Goal: Information Seeking & Learning: Learn about a topic

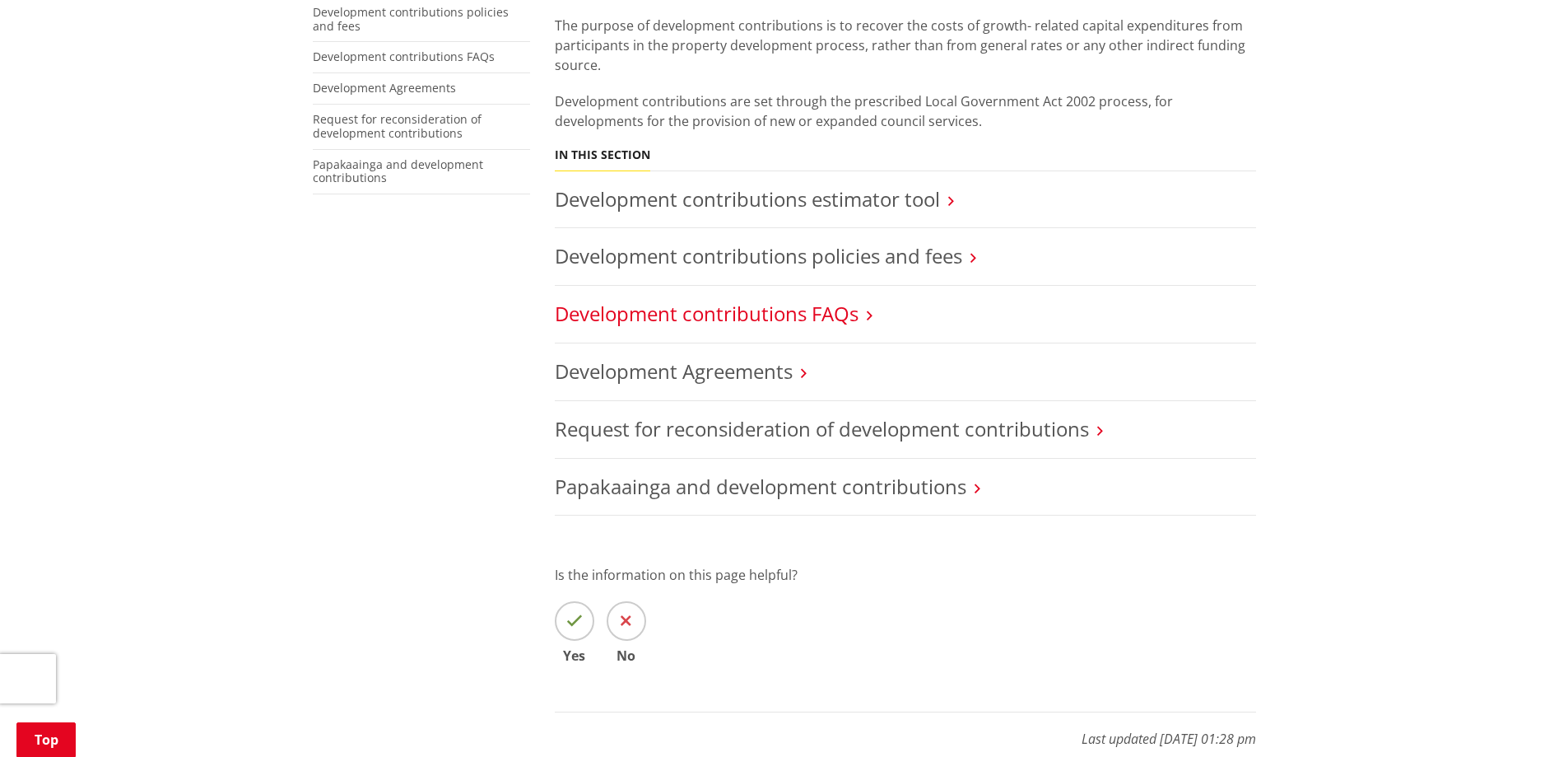
scroll to position [412, 0]
click at [771, 244] on link "Development contributions policies and fees" at bounding box center [758, 256] width 407 height 27
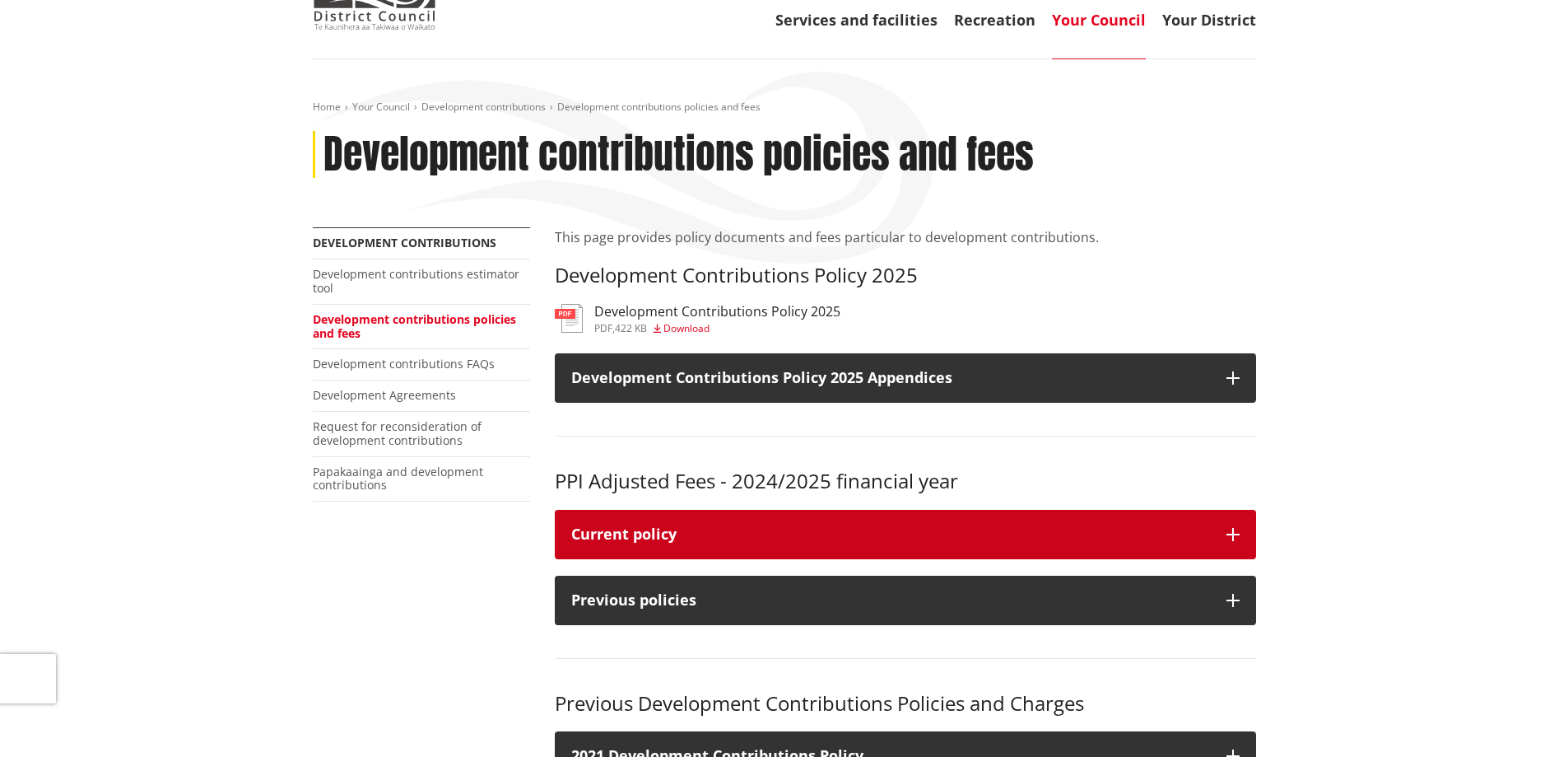
scroll to position [165, 0]
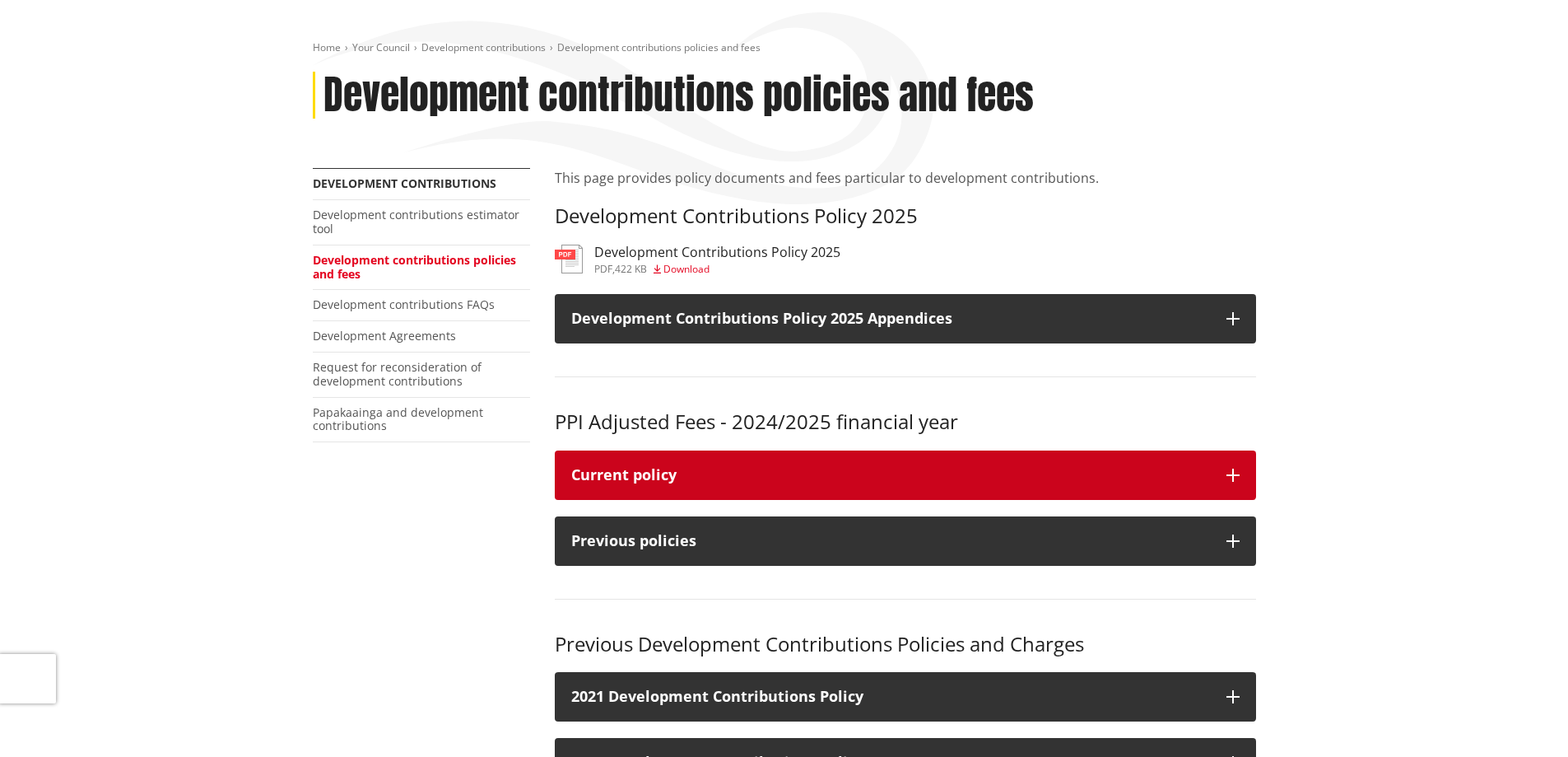
click at [963, 475] on div "Current policy" at bounding box center [889, 475] width 639 height 17
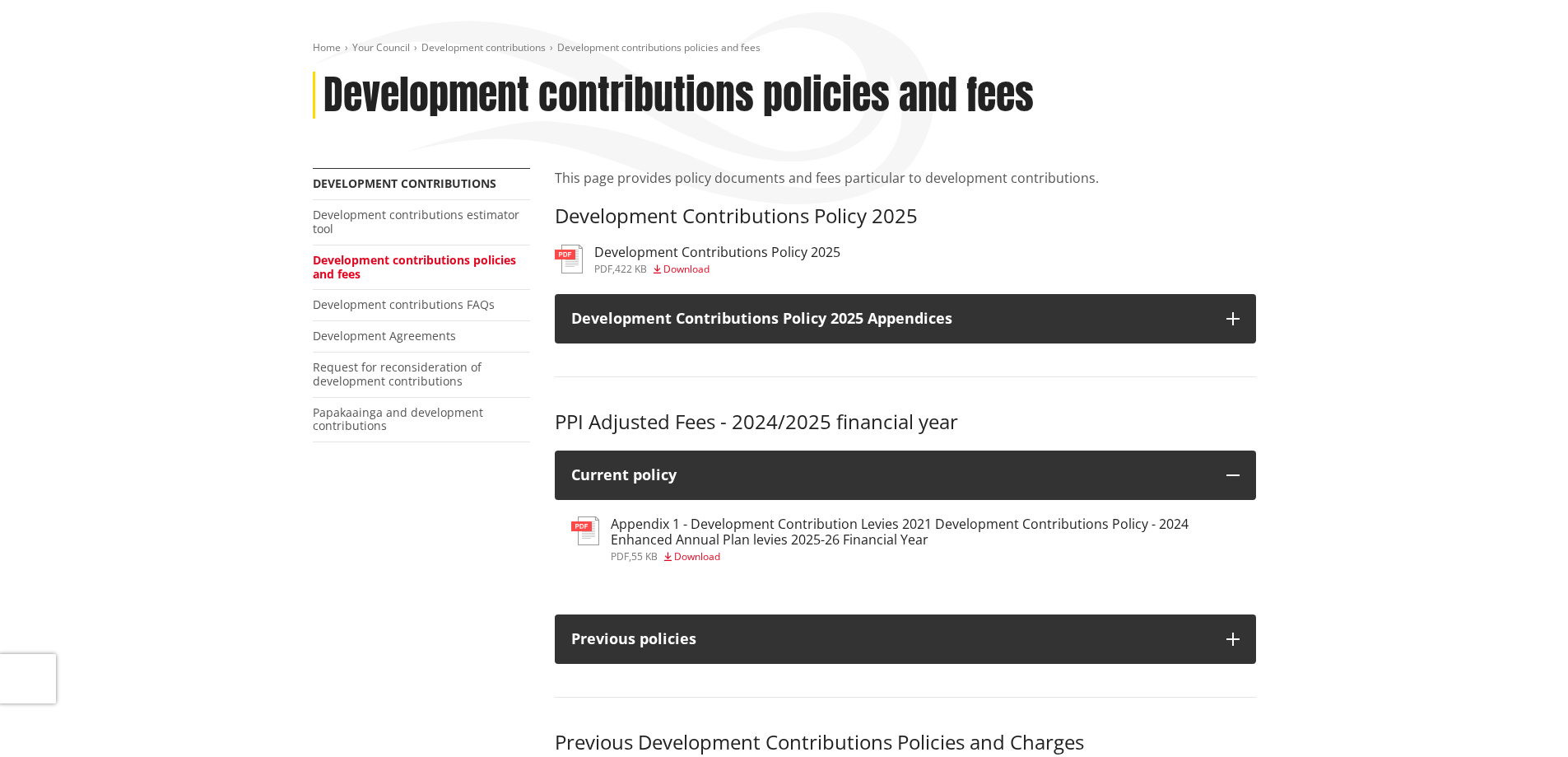
click at [684, 248] on h3 "Development Contributions Policy 2025" at bounding box center [717, 252] width 246 height 16
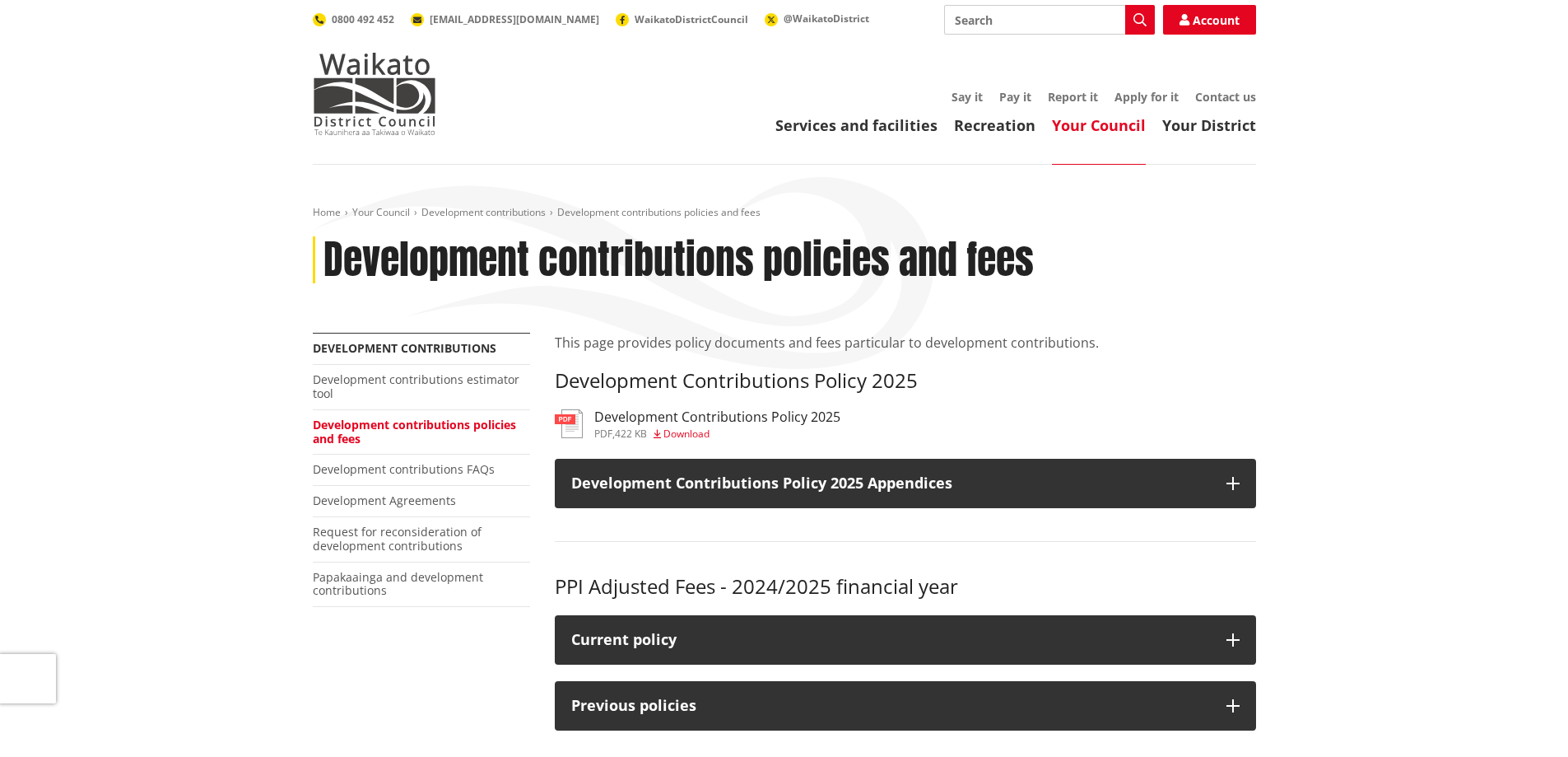
scroll to position [165, 0]
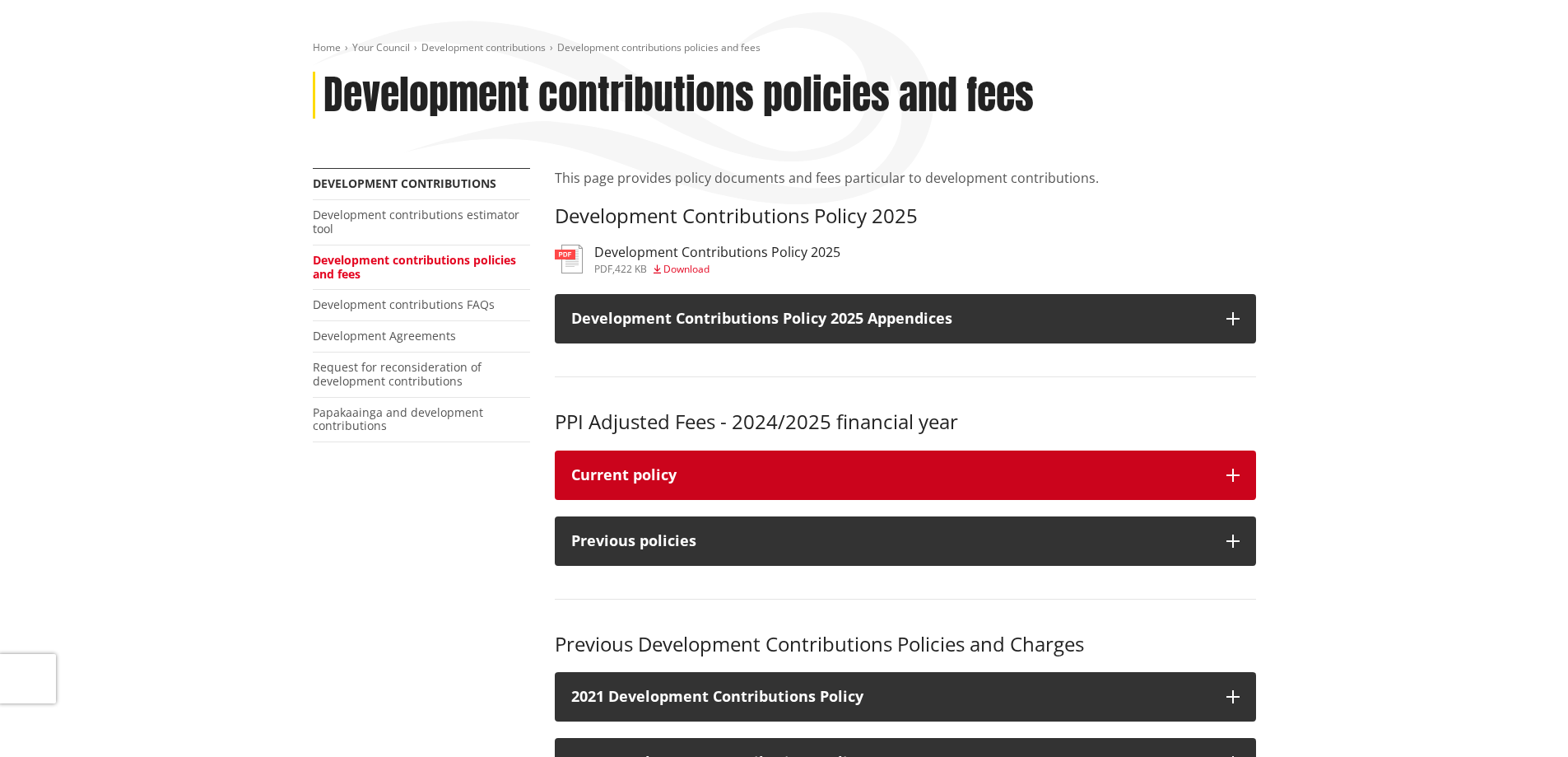
click at [748, 474] on div "Current policy" at bounding box center [889, 475] width 639 height 17
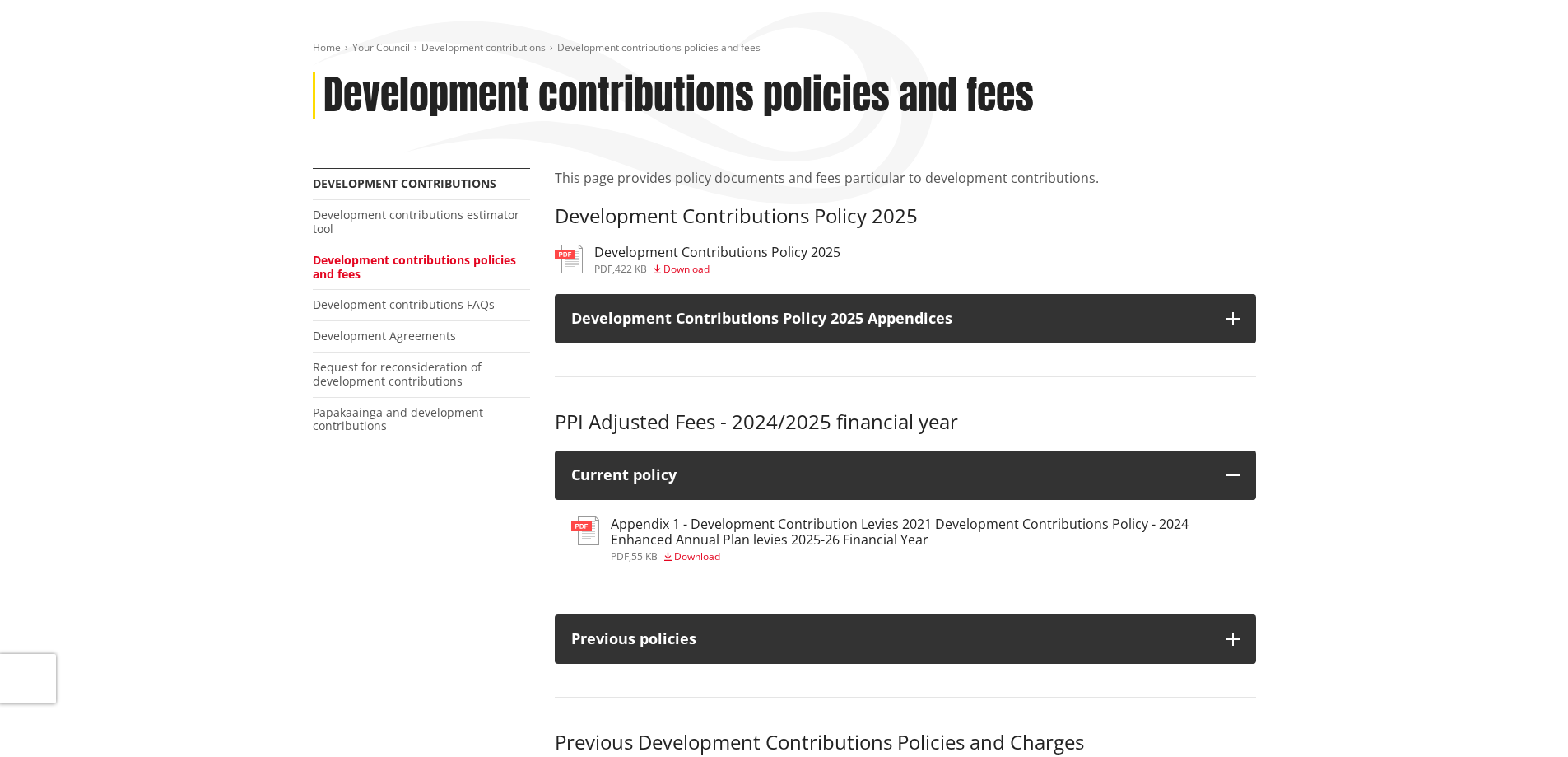
click at [803, 526] on h3 "Appendix 1 - Development Contribution Levies 2021 Development Contributions Pol…" at bounding box center [925, 532] width 628 height 32
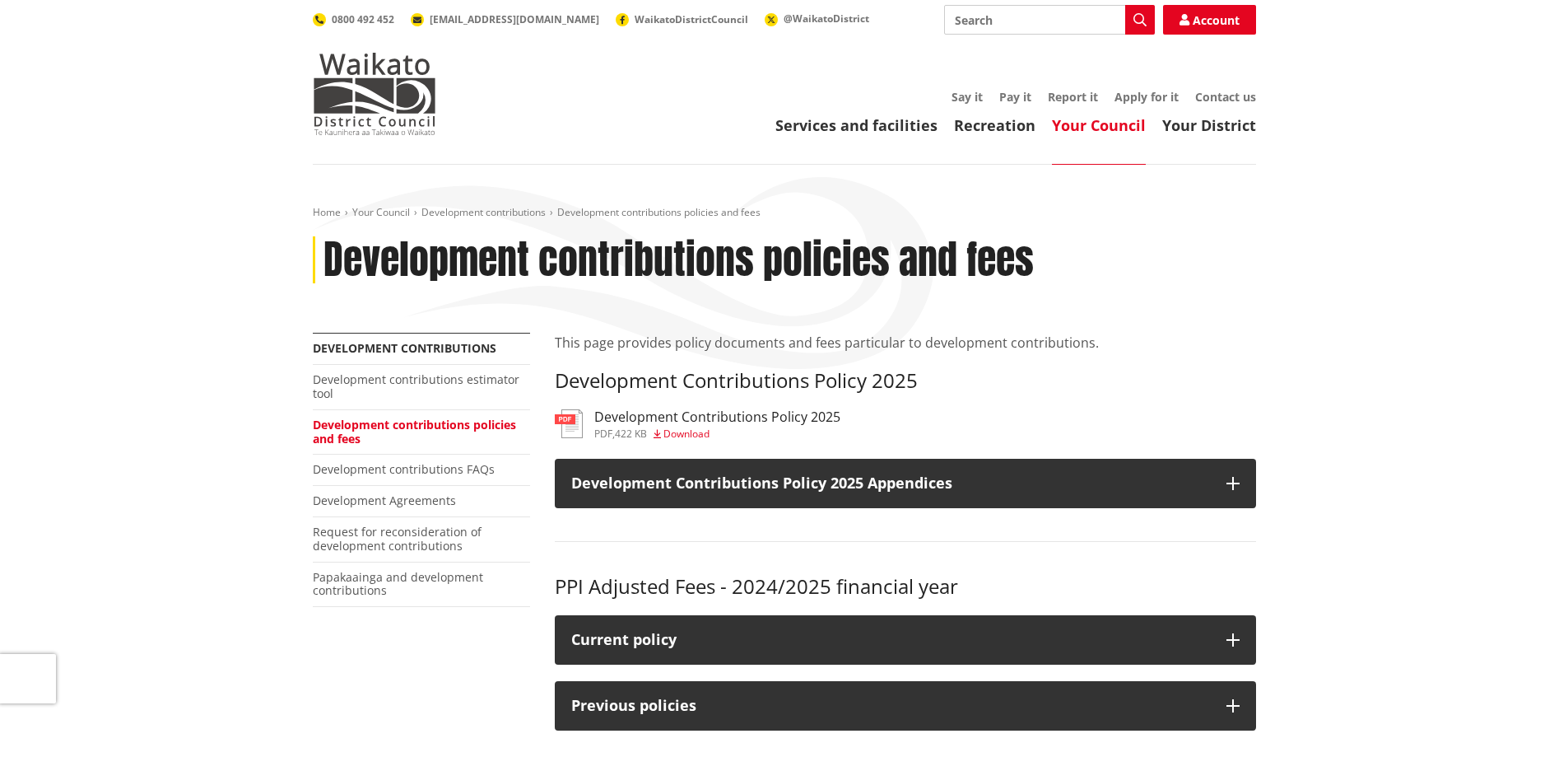
scroll to position [165, 0]
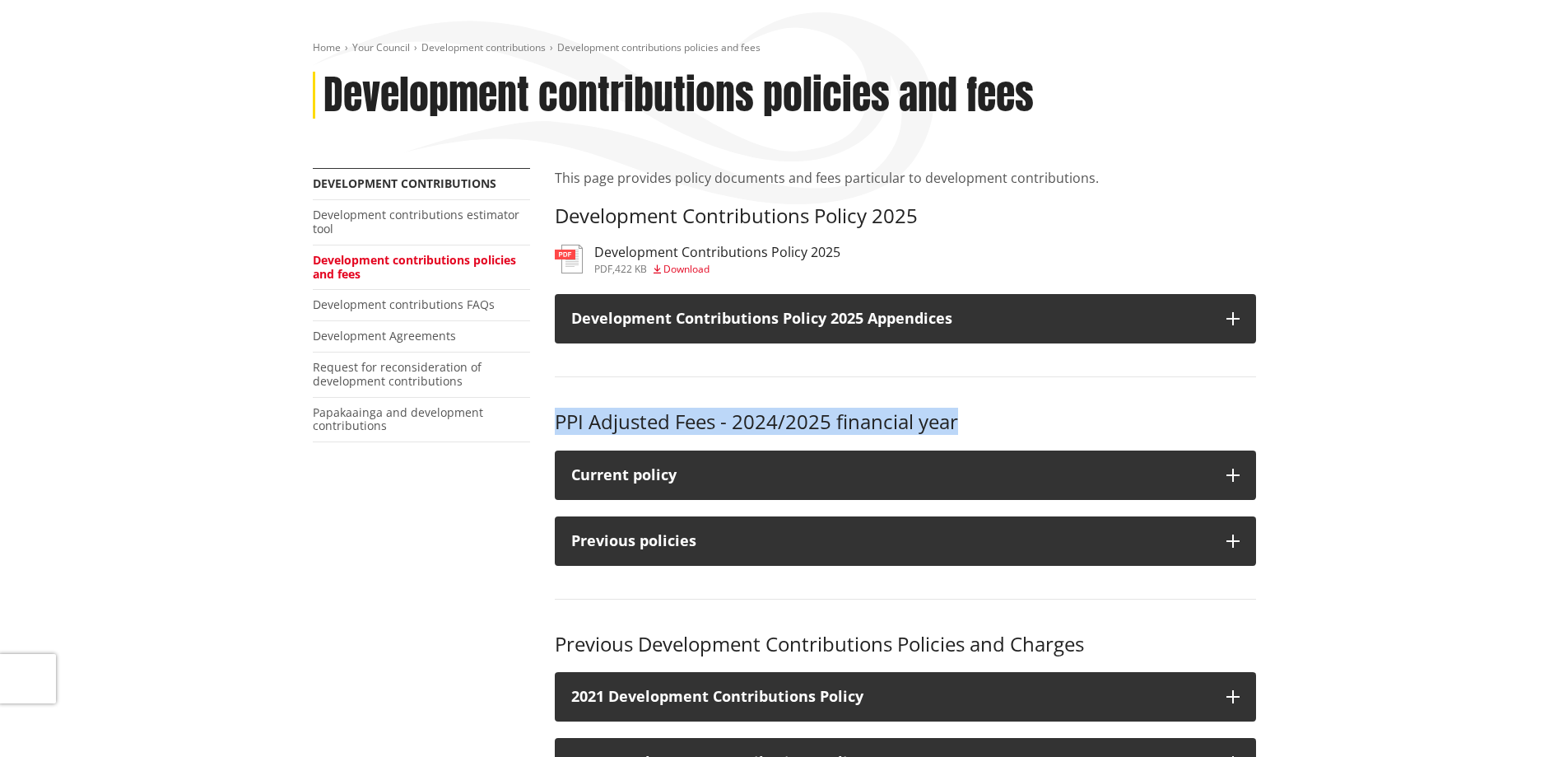
drag, startPoint x: 557, startPoint y: 422, endPoint x: 1015, endPoint y: 404, distance: 458.4
click at [1015, 404] on div "This page provides policy documents and fees particular to development contribu…" at bounding box center [905, 701] width 726 height 1066
copy h3 "PPI Adjusted Fees - 2024/2025 financial year"
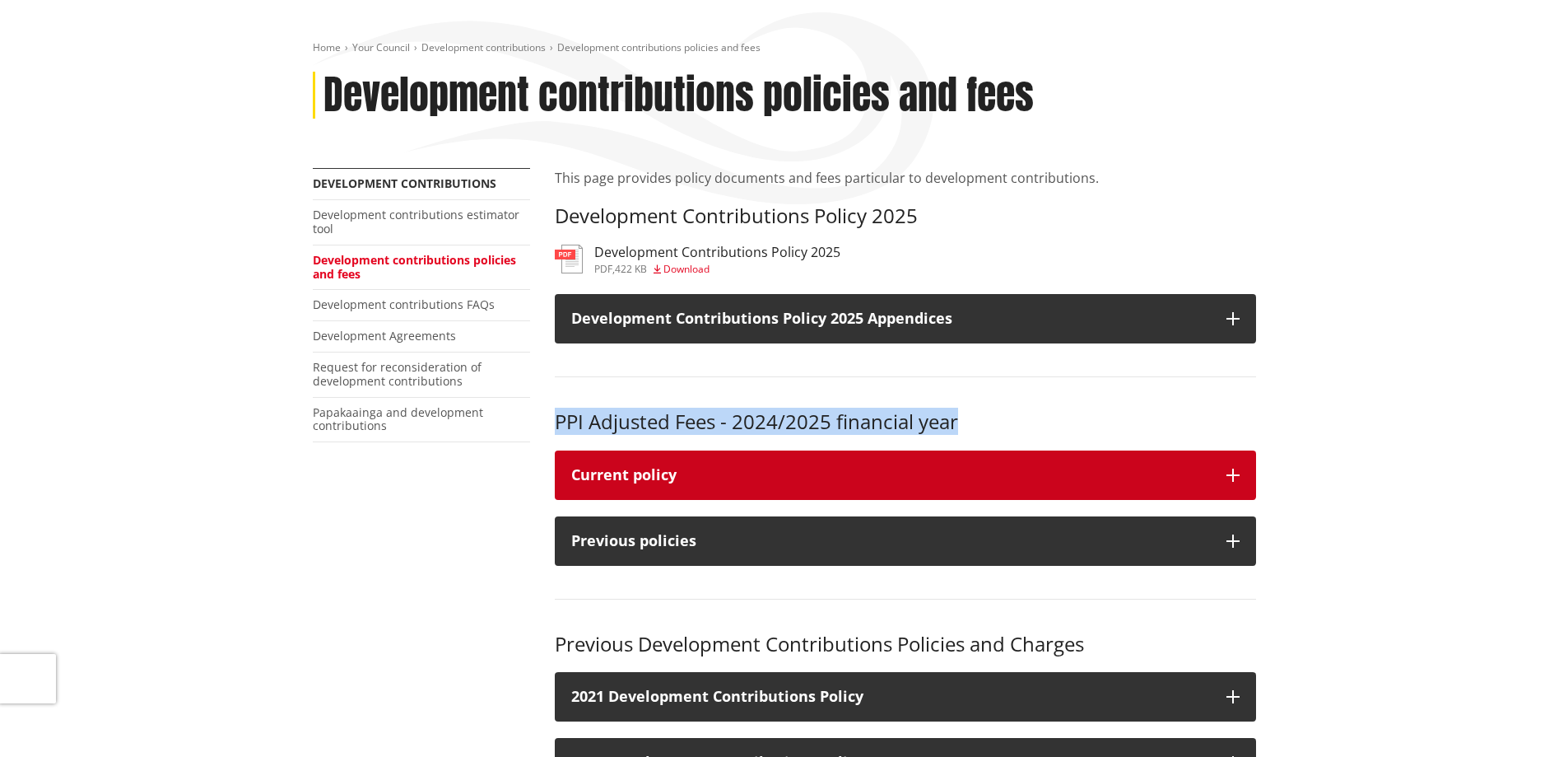
click at [1011, 463] on button "Current policy" at bounding box center [905, 474] width 701 height 49
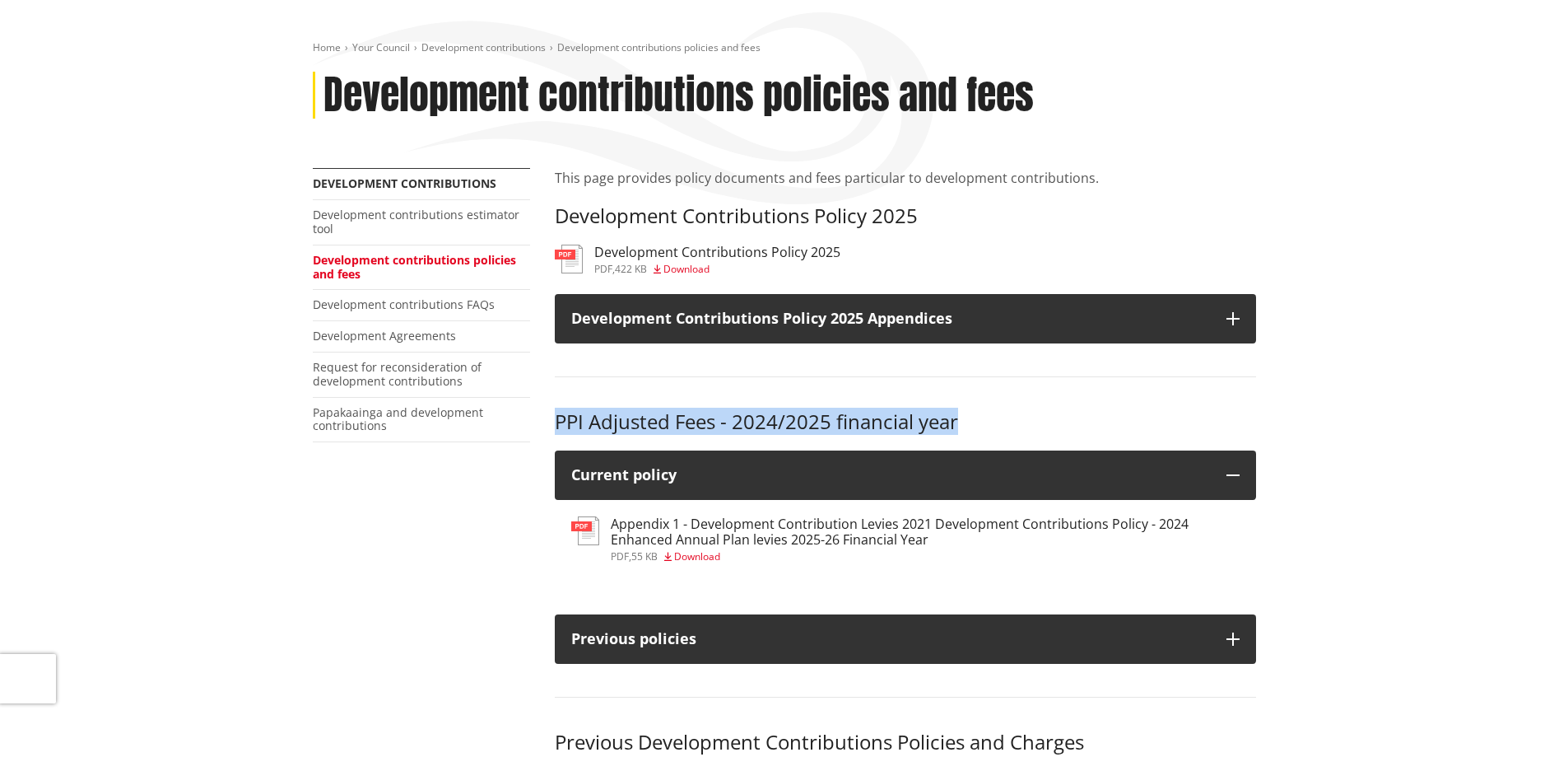
click at [668, 551] on div "pdf , 55 KB Download" at bounding box center [925, 556] width 628 height 10
